Goal: Information Seeking & Learning: Learn about a topic

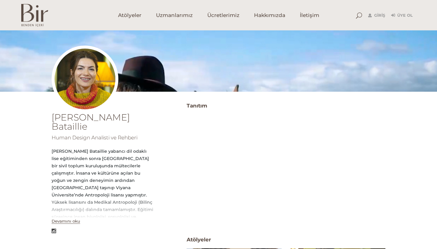
scroll to position [45, 0]
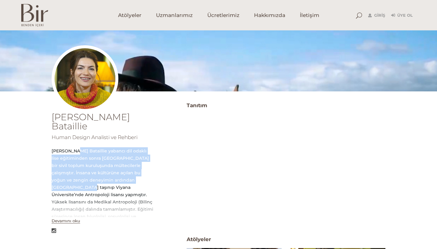
drag, startPoint x: 71, startPoint y: 144, endPoint x: 126, endPoint y: 170, distance: 60.1
click at [125, 169] on div "Elvin Demir Bataillie yabancı dil odaklı lise eğitiminden sonra Kanarya Adaları…" at bounding box center [103, 223] width 102 height 153
click at [126, 170] on div "Elvin Demir Bataillie yabancı dil odaklı lise eğitiminden sonra Kanarya Adaları…" at bounding box center [103, 223] width 102 height 153
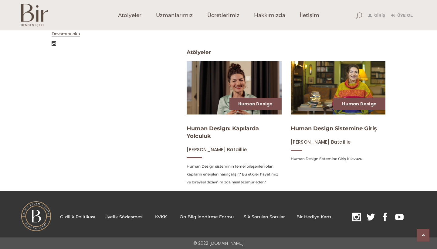
scroll to position [232, 0]
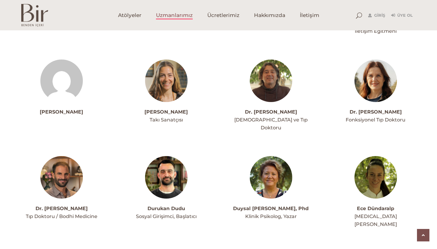
scroll to position [516, 0]
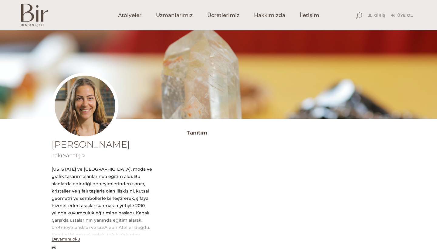
scroll to position [9, 0]
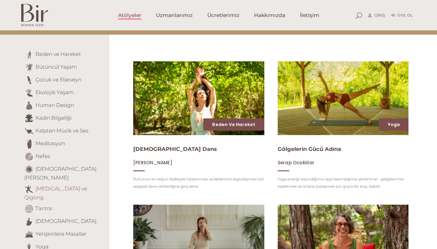
scroll to position [43, 0]
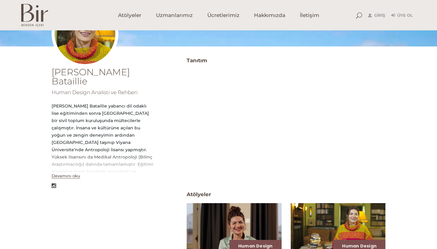
scroll to position [83, 0]
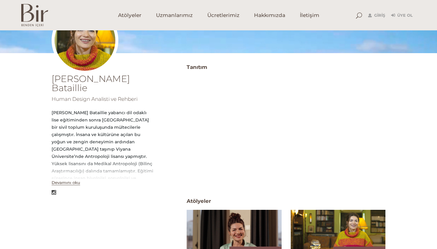
click at [65, 180] on button "Devamını oku" at bounding box center [66, 182] width 29 height 5
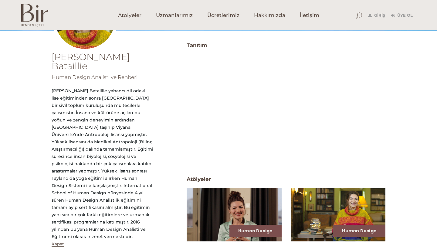
scroll to position [106, 0]
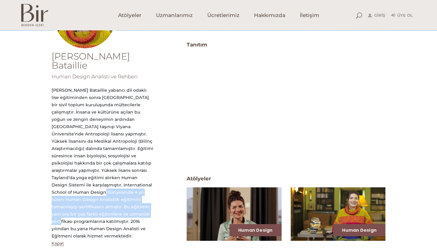
drag, startPoint x: 104, startPoint y: 176, endPoint x: 151, endPoint y: 194, distance: 49.8
click at [148, 194] on div "[PERSON_NAME] Bataillie yabancı dil odaklı lise eğitiminden sonra [GEOGRAPHIC_D…" at bounding box center [103, 163] width 102 height 153
click at [151, 194] on div "[PERSON_NAME] Bataillie yabancı dil odaklı lise eğitiminden sonra [GEOGRAPHIC_D…" at bounding box center [103, 163] width 102 height 153
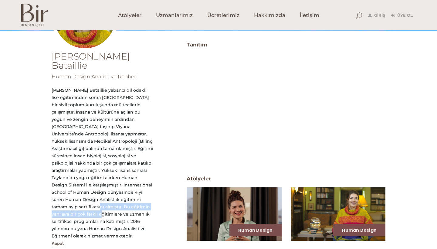
drag, startPoint x: 86, startPoint y: 186, endPoint x: 89, endPoint y: 198, distance: 13.0
click at [89, 198] on div "[PERSON_NAME] Bataillie yabancı dil odaklı lise eğitiminden sonra [GEOGRAPHIC_D…" at bounding box center [103, 163] width 102 height 153
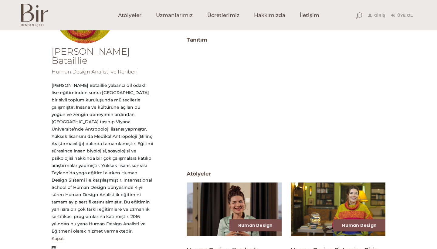
scroll to position [114, 0]
